Goal: Information Seeking & Learning: Learn about a topic

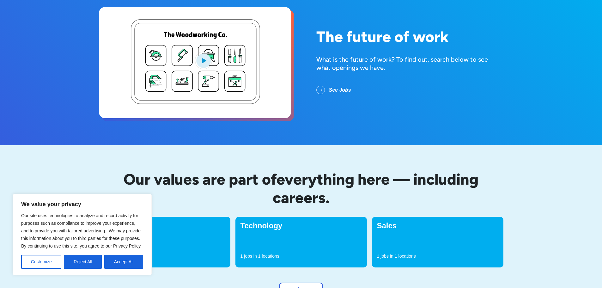
scroll to position [63, 0]
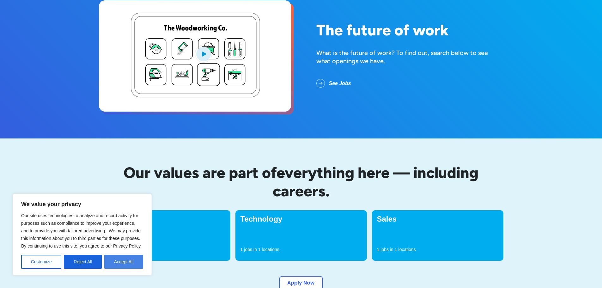
click at [137, 260] on button "Accept All" at bounding box center [123, 262] width 39 height 14
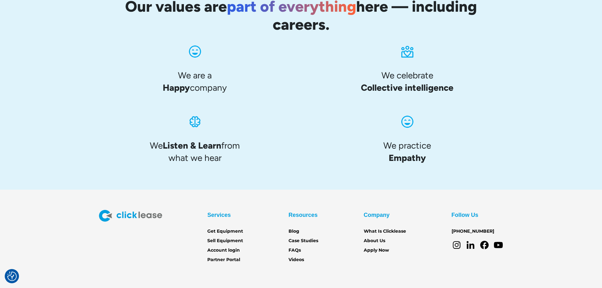
scroll to position [596, 0]
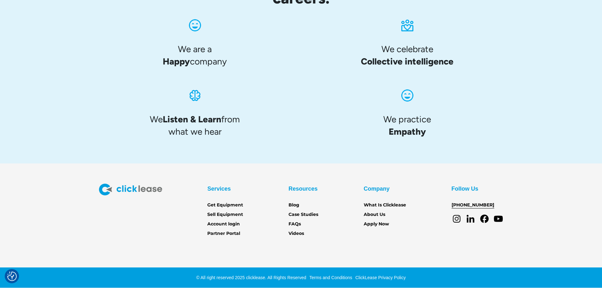
click at [473, 206] on link "[PHONE_NUMBER]" at bounding box center [473, 205] width 43 height 7
click at [301, 249] on section "Services Get Equipment Sell Equipment Account login Partner Portal Resources Bl…" at bounding box center [301, 225] width 602 height 125
click at [292, 227] on link "FAQs" at bounding box center [294, 224] width 12 height 7
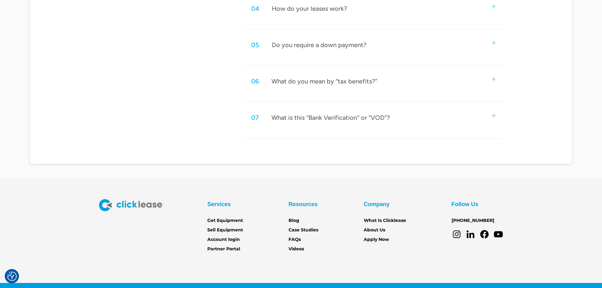
scroll to position [474, 0]
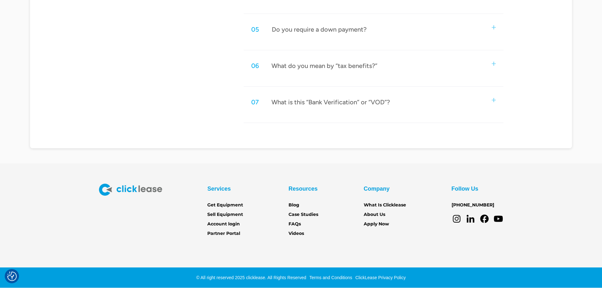
click at [494, 108] on div "07 What is this “Bank Verification” or “VOD”?" at bounding box center [373, 102] width 259 height 21
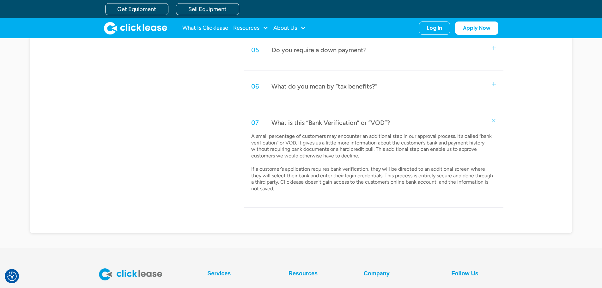
scroll to position [442, 0]
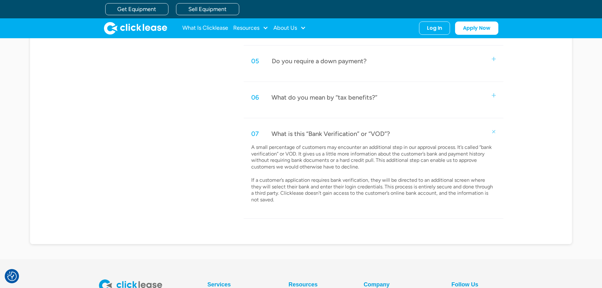
click at [495, 96] on img at bounding box center [494, 95] width 4 height 4
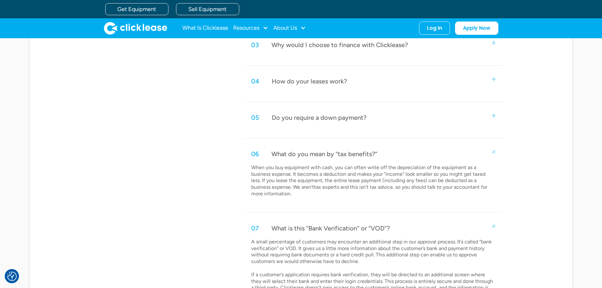
scroll to position [379, 0]
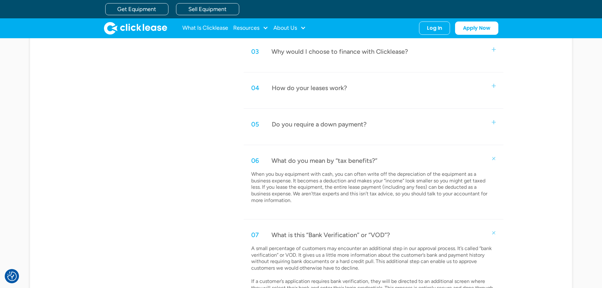
click at [489, 128] on div "05 Do you require a down payment?" at bounding box center [373, 124] width 259 height 21
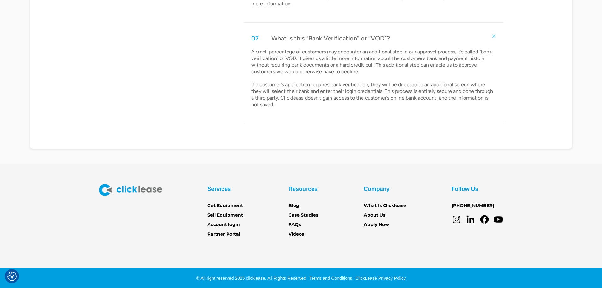
scroll to position [601, 0]
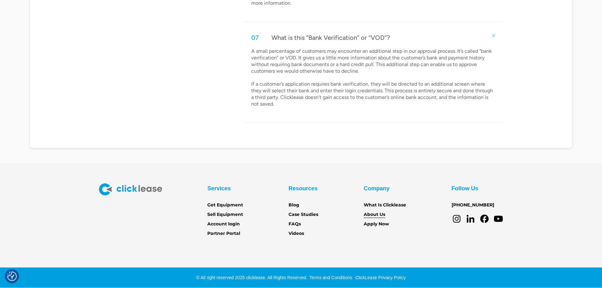
click at [368, 214] on link "About Us" at bounding box center [374, 214] width 21 height 7
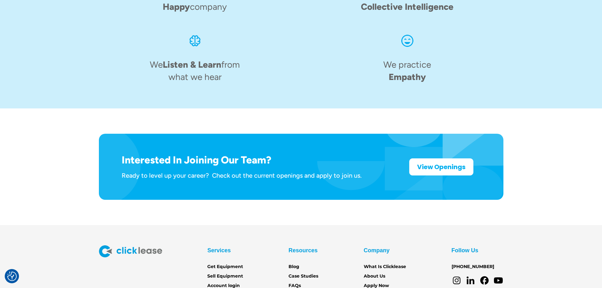
scroll to position [983, 0]
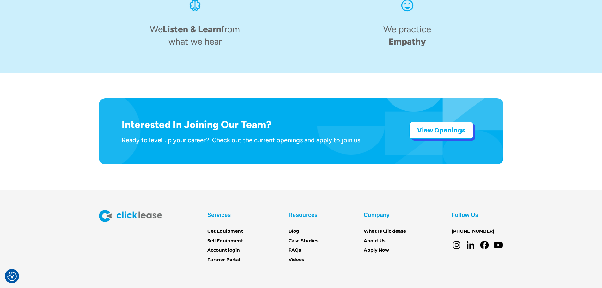
click at [458, 122] on link "View Openings" at bounding box center [441, 130] width 64 height 17
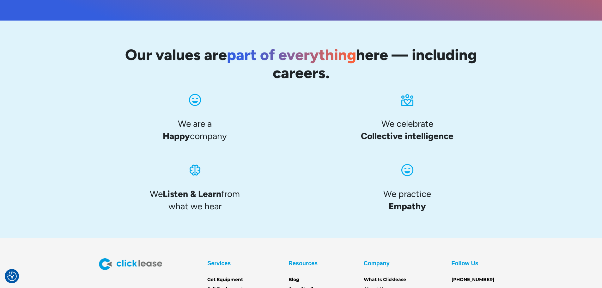
scroll to position [596, 0]
